Goal: Find specific page/section: Find specific page/section

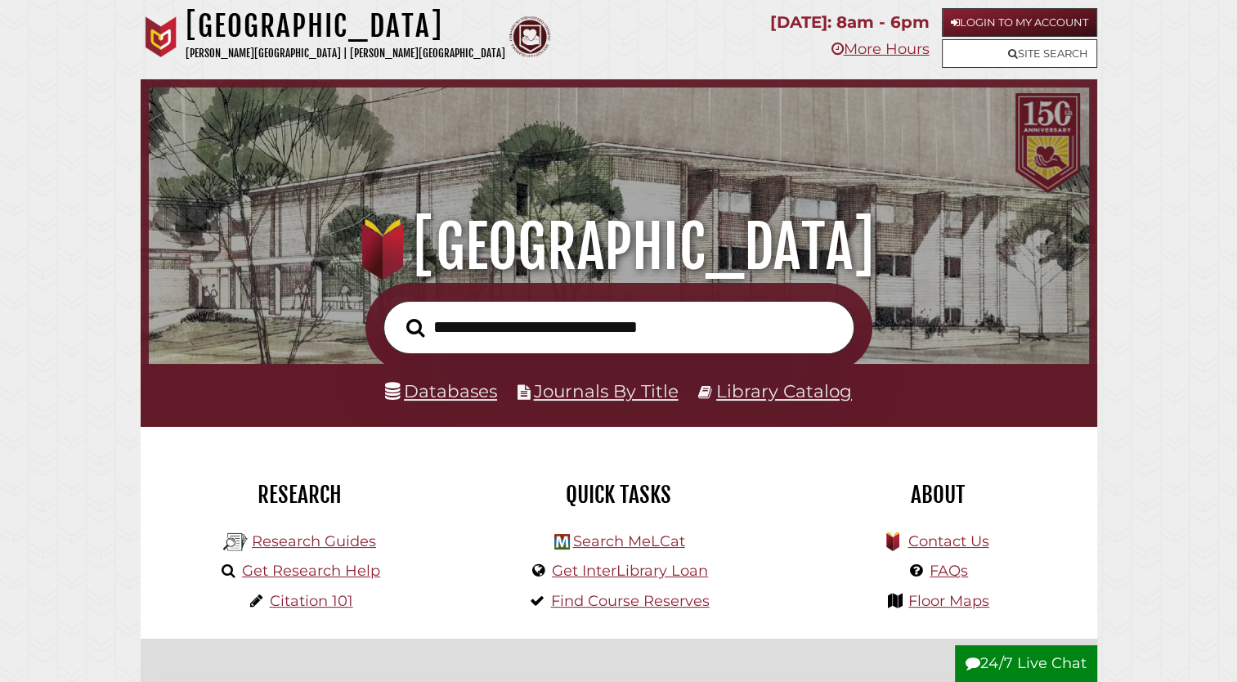
scroll to position [311, 932]
click at [1038, 54] on link "Site Search" at bounding box center [1019, 53] width 155 height 29
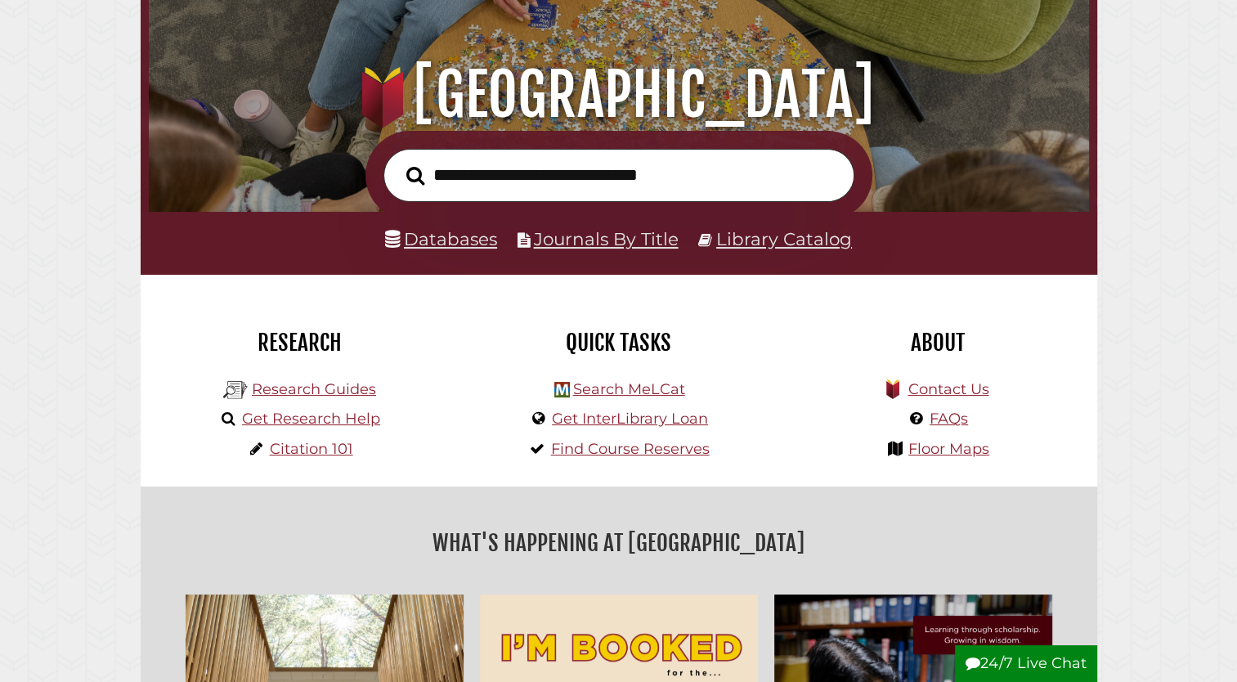
scroll to position [153, 0]
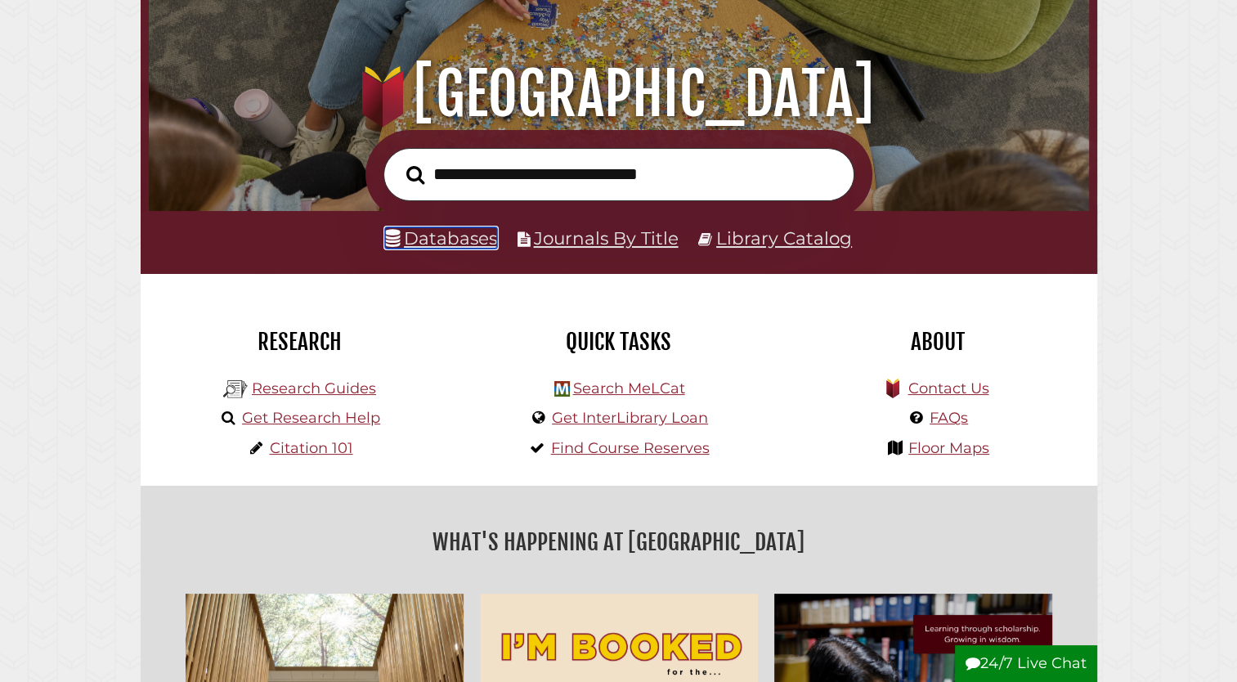
click at [468, 240] on link "Databases" at bounding box center [441, 237] width 112 height 21
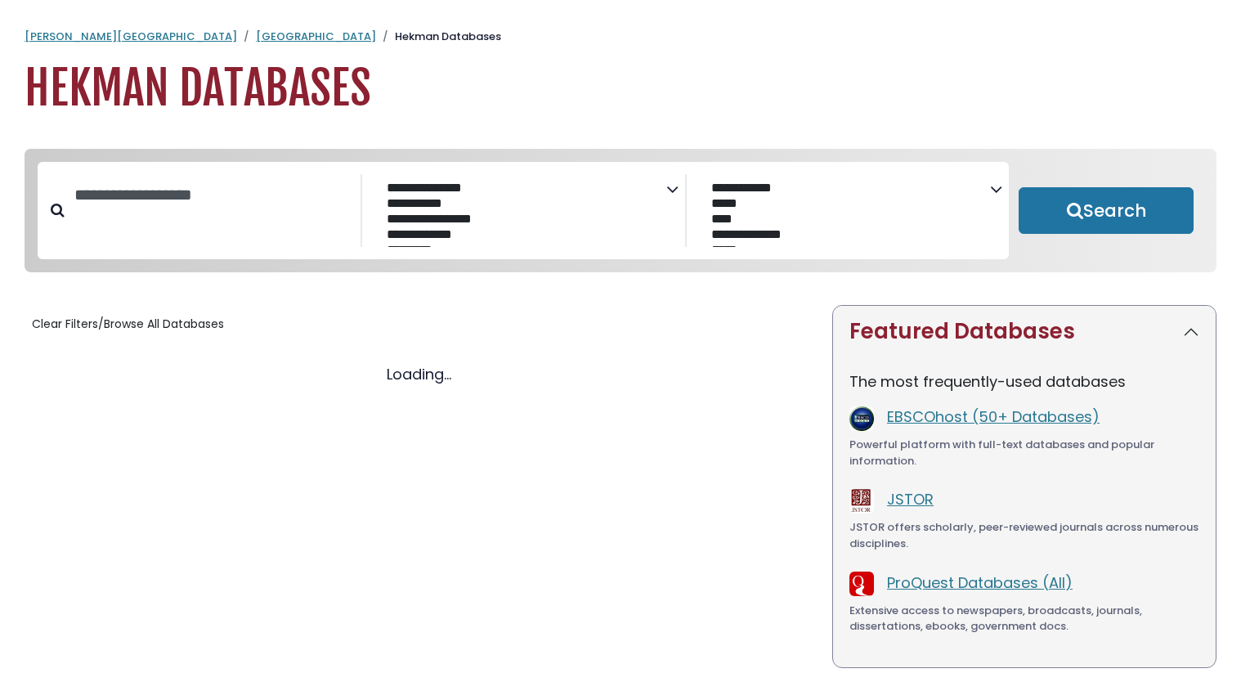
select select "Database Subject Filter"
select select "Database Vendors Filter"
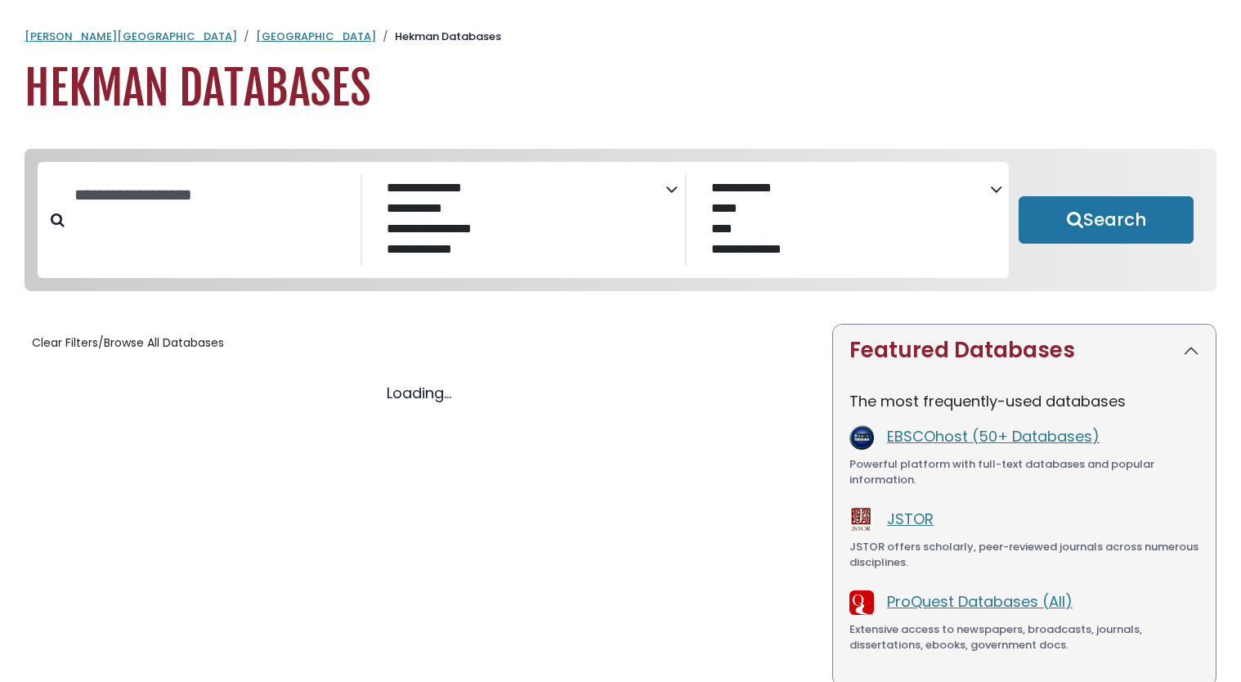
select select "Database Subject Filter"
select select "Database Vendors Filter"
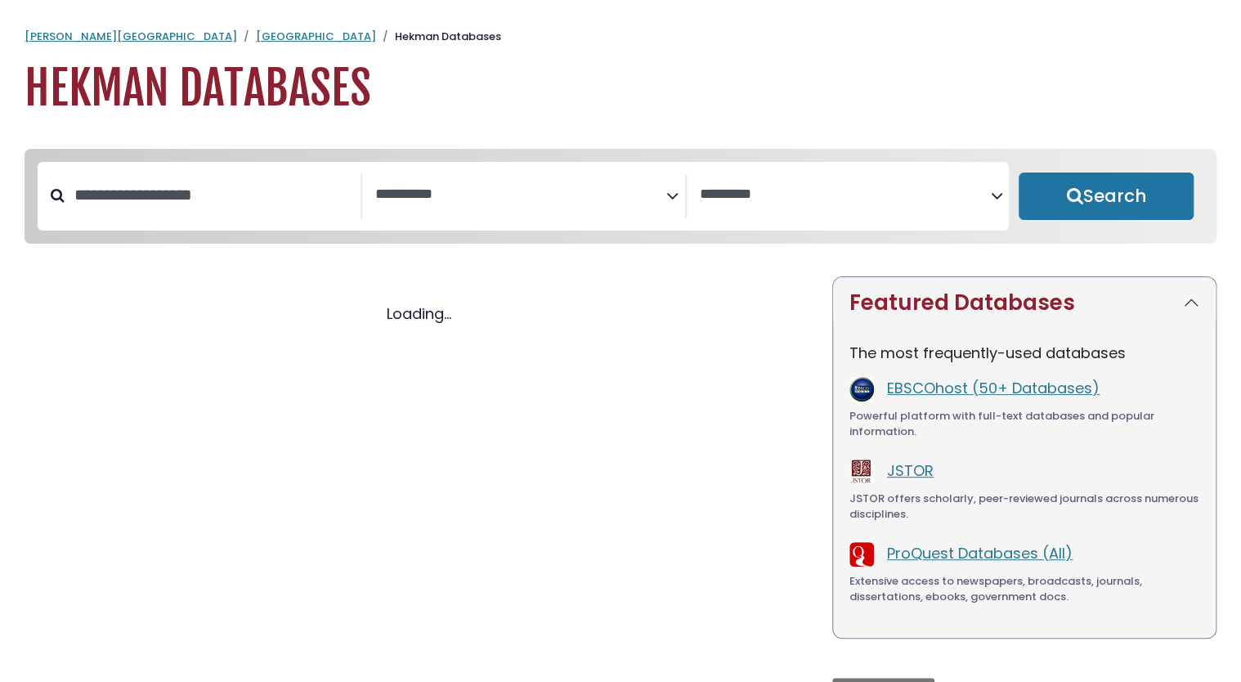
select select "Database Subject Filter"
select select "Database Vendors Filter"
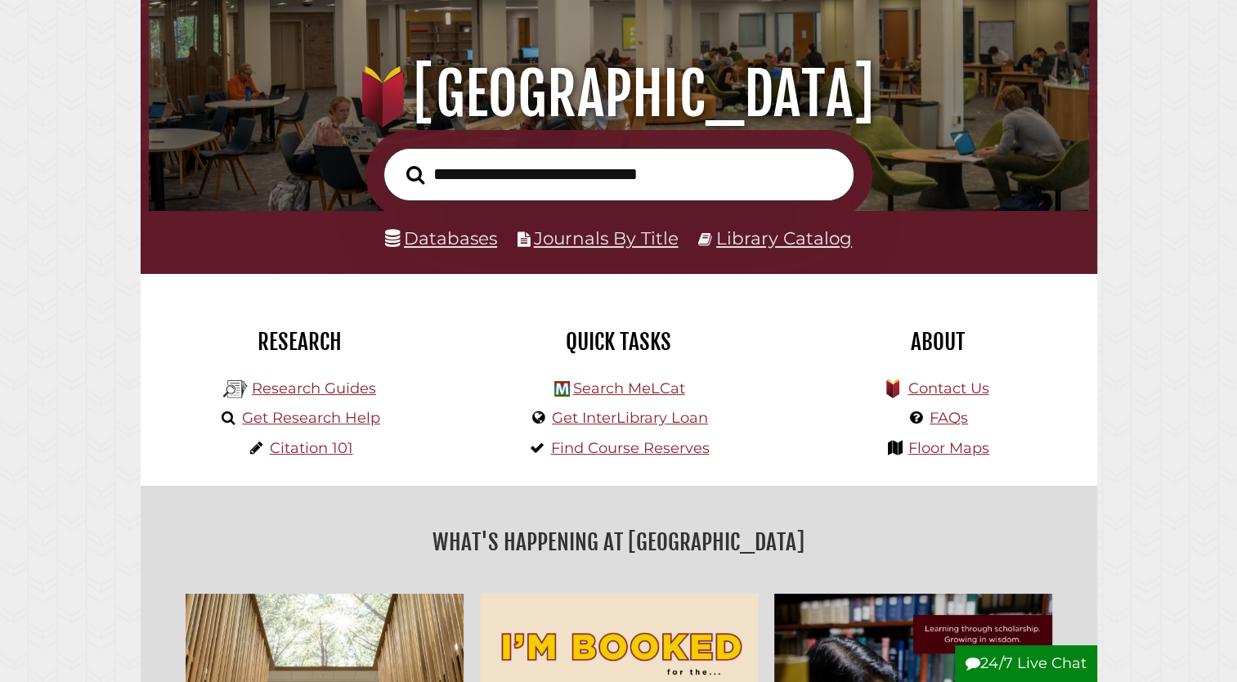
scroll to position [311, 932]
click at [741, 238] on link "Library Catalog" at bounding box center [784, 237] width 136 height 21
